Goal: Check status

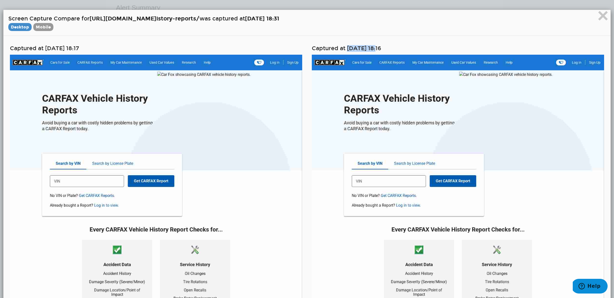
scroll to position [26, 0]
click at [200, 19] on span "istory-reports/" at bounding box center [177, 18] width 43 height 7
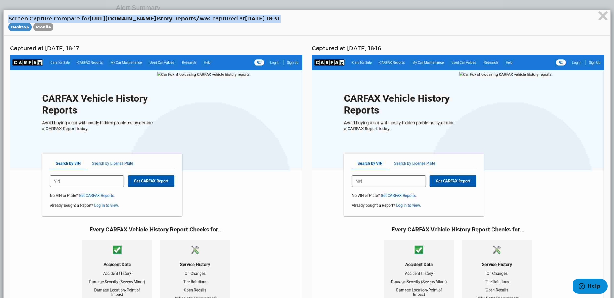
click at [200, 19] on span "istory-reports/" at bounding box center [177, 18] width 43 height 7
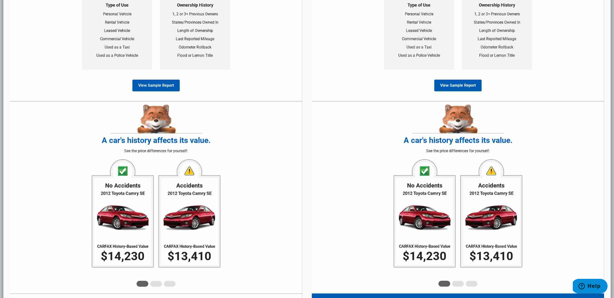
click at [343, 120] on img at bounding box center [458, 153] width 292 height 908
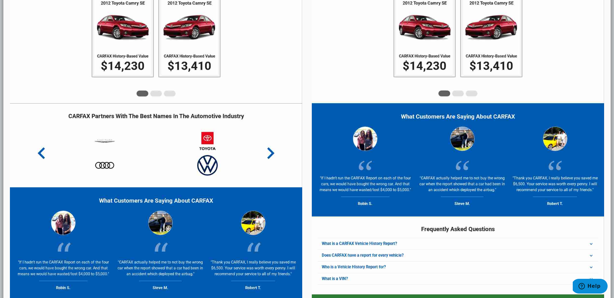
scroll to position [545, 0]
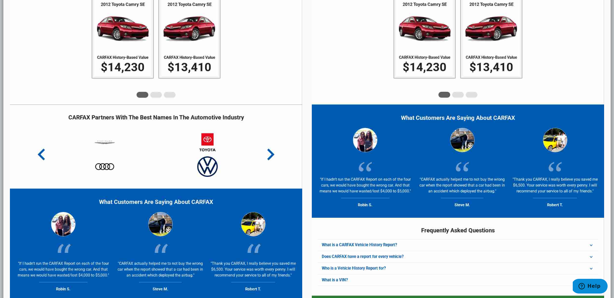
click at [266, 147] on img at bounding box center [156, 72] width 292 height 1125
click at [265, 146] on img at bounding box center [156, 72] width 292 height 1125
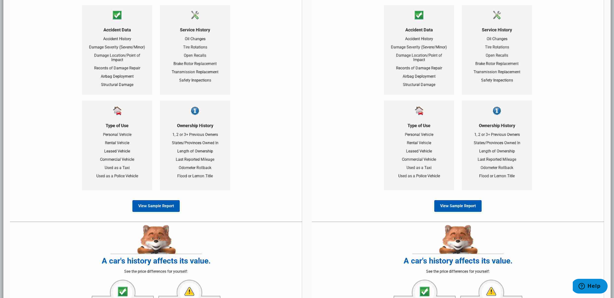
scroll to position [0, 0]
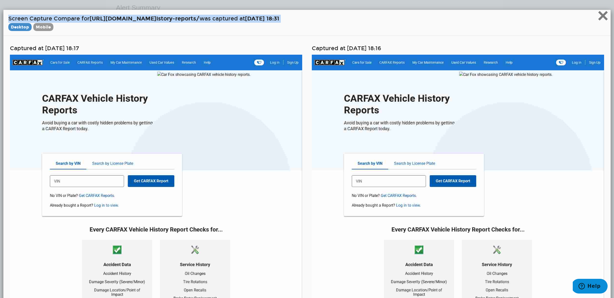
click at [600, 16] on span "×" at bounding box center [603, 15] width 11 height 21
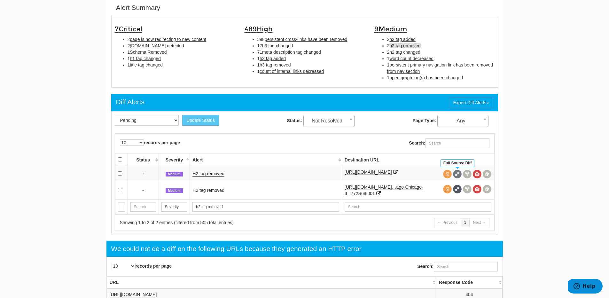
click at [458, 173] on span at bounding box center [457, 174] width 9 height 9
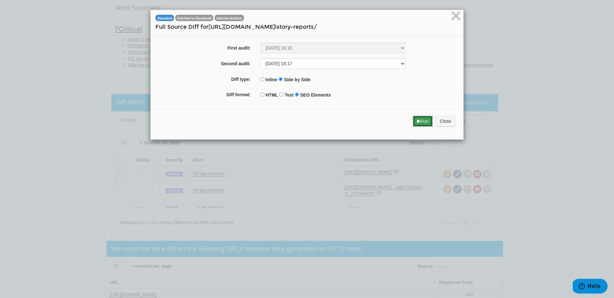
click at [419, 116] on button "Run" at bounding box center [423, 121] width 20 height 11
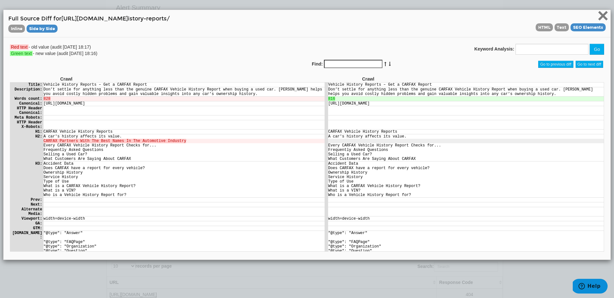
click at [598, 19] on span "×" at bounding box center [603, 15] width 11 height 21
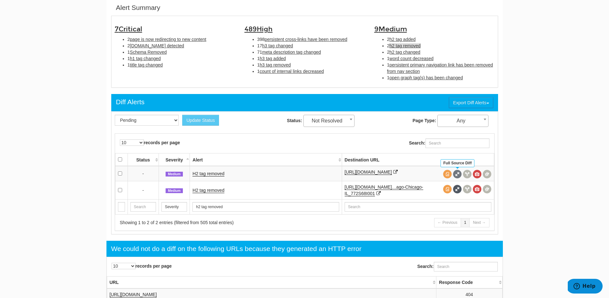
click at [457, 173] on span at bounding box center [457, 174] width 9 height 9
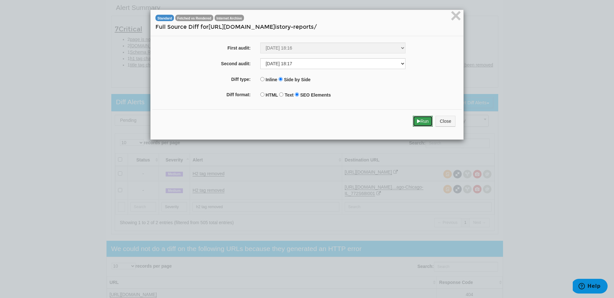
click at [417, 120] on button "Run" at bounding box center [423, 121] width 20 height 11
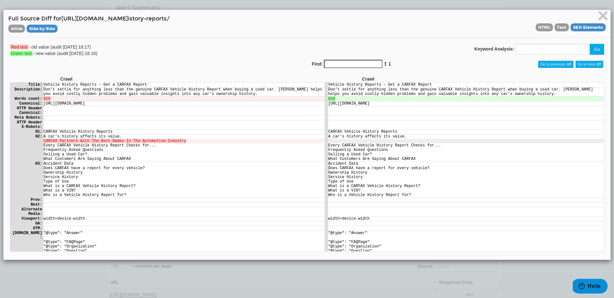
click at [606, 17] on div "× Full Source Diff for [URL][DOMAIN_NAME] istory-reports/ Inline Side by Side H…" at bounding box center [307, 135] width 614 height 270
click at [598, 19] on span "×" at bounding box center [603, 15] width 11 height 21
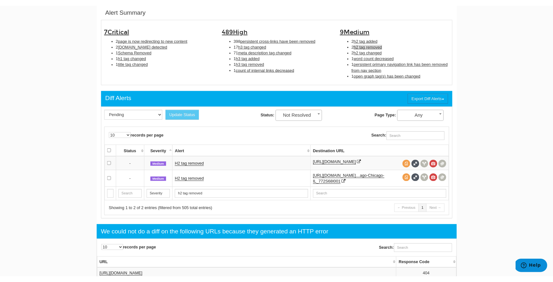
scroll to position [26, 0]
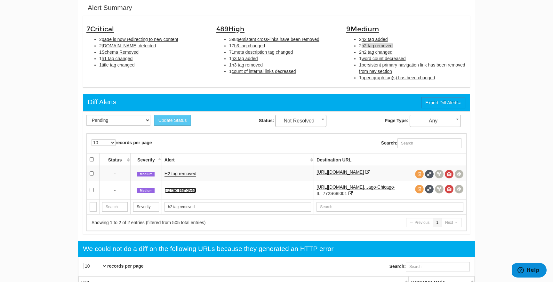
click at [180, 193] on link "H2 tag removed" at bounding box center [180, 190] width 32 height 5
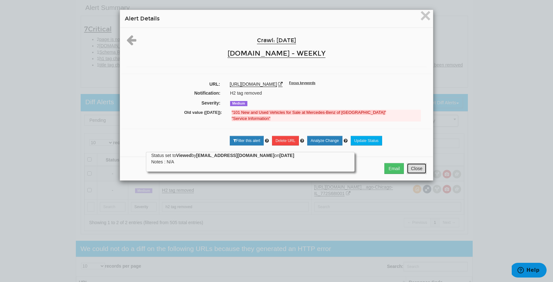
click at [415, 174] on button "Close" at bounding box center [417, 168] width 20 height 11
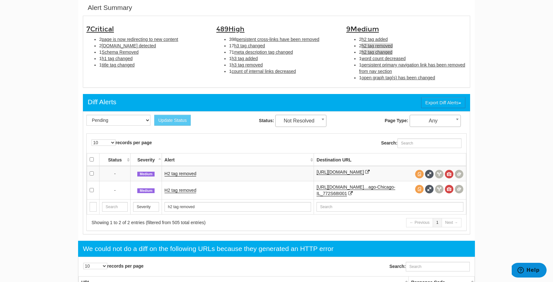
click at [383, 52] on span "h2 tag changed" at bounding box center [377, 52] width 31 height 5
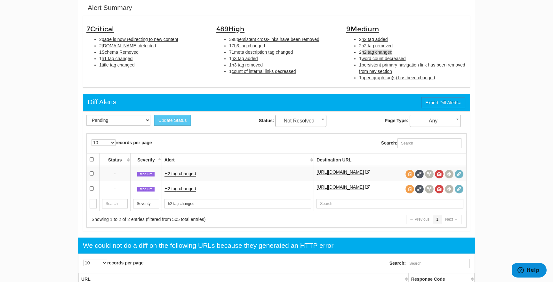
click at [349, 131] on div "Update Status Pending Viewed Resolved Status: All Pending Viewed Resolved Not P…" at bounding box center [276, 171] width 387 height 120
click at [373, 60] on span "word count decreased" at bounding box center [384, 58] width 44 height 5
type input "word count decreased"
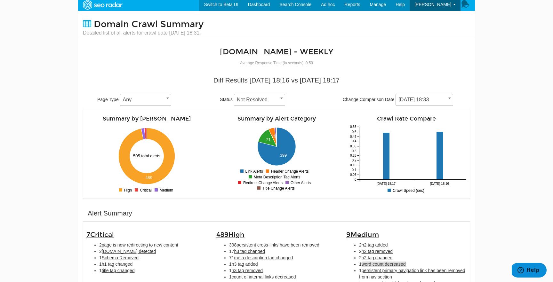
scroll to position [0, 0]
